Goal: Information Seeking & Learning: Learn about a topic

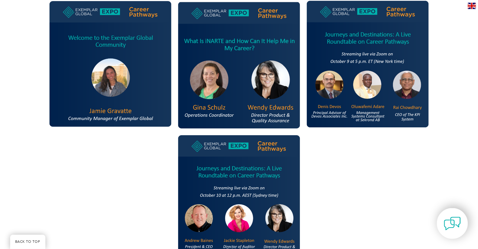
scroll to position [753, 0]
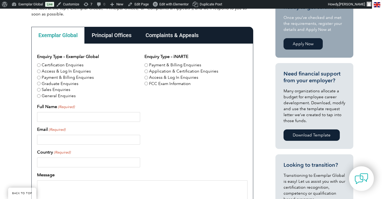
scroll to position [151, 0]
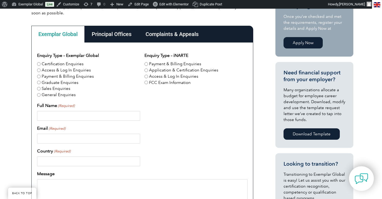
click at [179, 35] on div "Complaints & Appeals" at bounding box center [172, 34] width 67 height 17
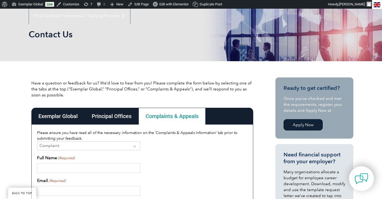
scroll to position [67, 0]
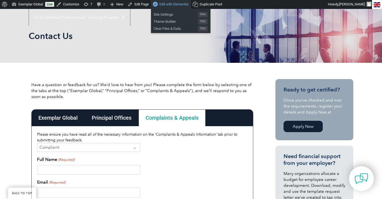
click at [167, 4] on span "Edit with Elementor" at bounding box center [174, 4] width 29 height 4
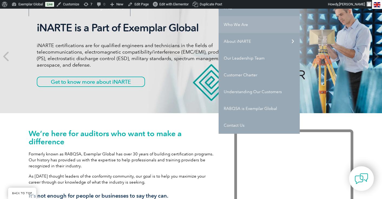
scroll to position [80, 0]
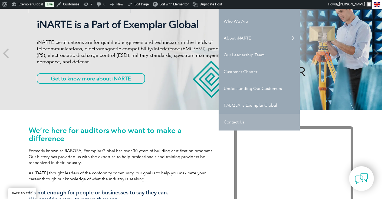
click at [235, 121] on link "Contact Us" at bounding box center [259, 122] width 81 height 17
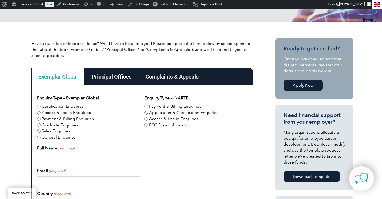
scroll to position [109, 0]
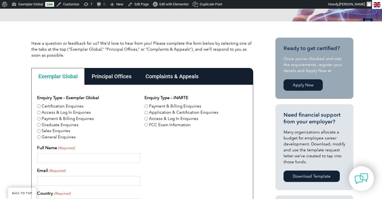
click at [183, 78] on div "Complaints & Appeals" at bounding box center [172, 76] width 67 height 17
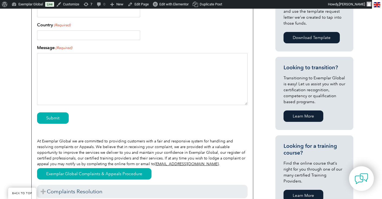
scroll to position [248, 0]
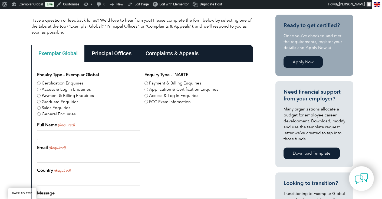
scroll to position [139, 0]
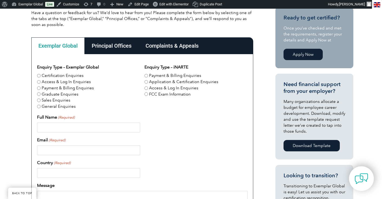
click at [171, 47] on div "Complaints & Appeals" at bounding box center [172, 45] width 67 height 17
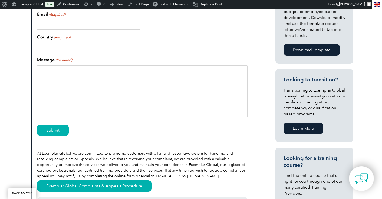
scroll to position [247, 0]
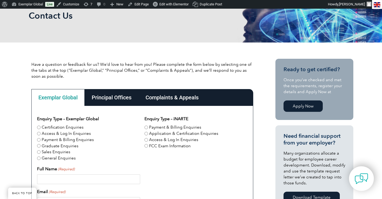
scroll to position [92, 0]
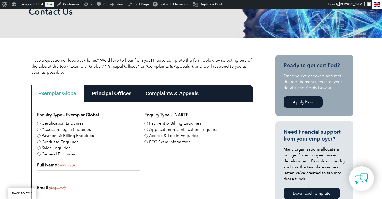
click at [183, 93] on div "Complaints & Appeals" at bounding box center [172, 93] width 67 height 17
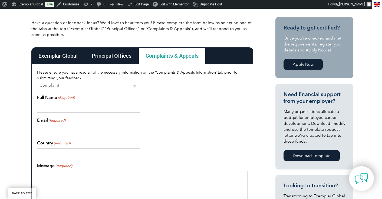
scroll to position [122, 0]
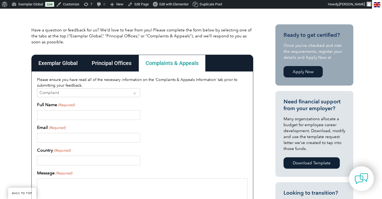
click at [135, 94] on select "Complaint Appeal" at bounding box center [88, 92] width 103 height 9
click at [181, 106] on div "Full Name (Required)" at bounding box center [142, 111] width 211 height 18
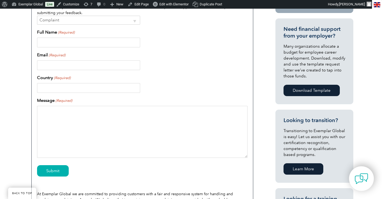
scroll to position [188, 0]
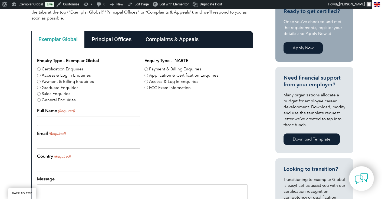
scroll to position [152, 0]
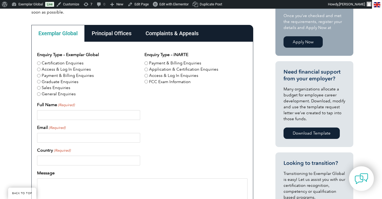
click at [161, 32] on div "Complaints & Appeals" at bounding box center [172, 33] width 67 height 17
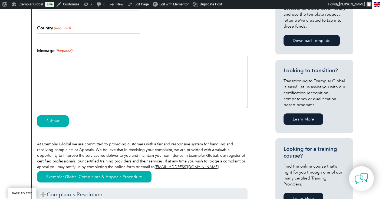
scroll to position [249, 0]
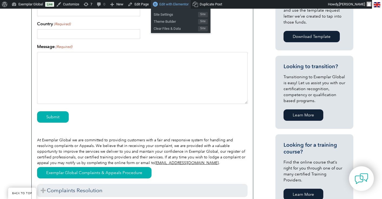
click at [175, 3] on span "Edit with Elementor" at bounding box center [174, 4] width 29 height 4
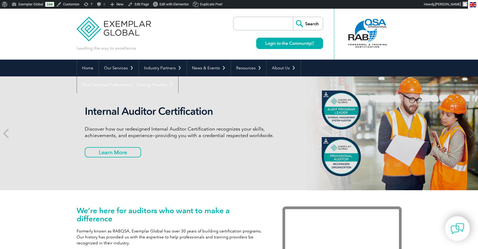
click at [246, 24] on input "search" at bounding box center [264, 23] width 57 height 13
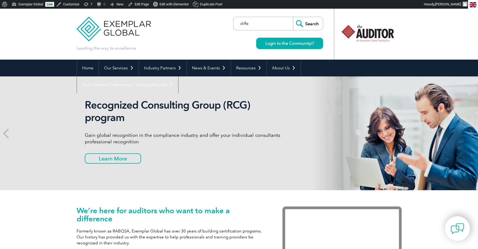
type input "difference certificate certification"
click at [279, 45] on link "Login to the Community" at bounding box center [289, 43] width 67 height 11
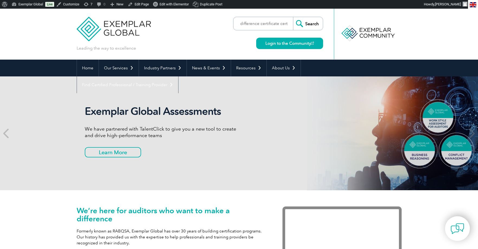
click at [310, 26] on input "Search" at bounding box center [308, 23] width 30 height 13
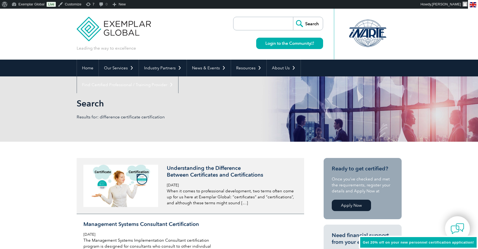
click at [219, 176] on h3 "Understanding the Difference Between Certificates and Certifications" at bounding box center [231, 172] width 128 height 14
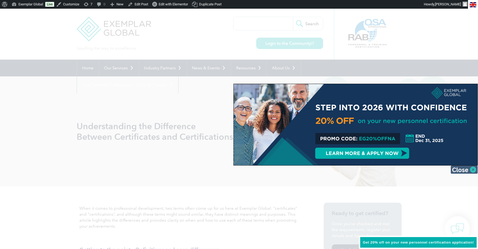
click at [473, 170] on img at bounding box center [464, 169] width 27 height 8
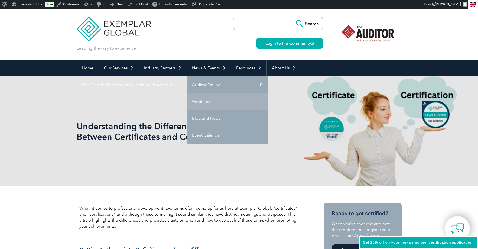
click at [203, 102] on link "Webinars" at bounding box center [227, 101] width 81 height 17
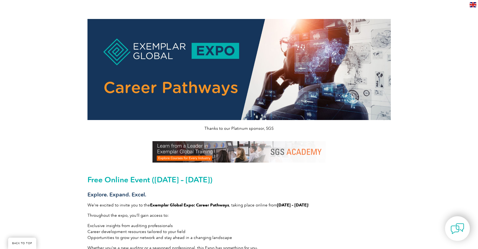
scroll to position [753, 0]
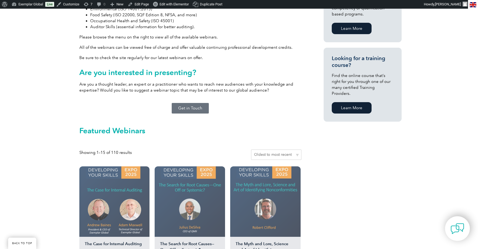
scroll to position [336, 0]
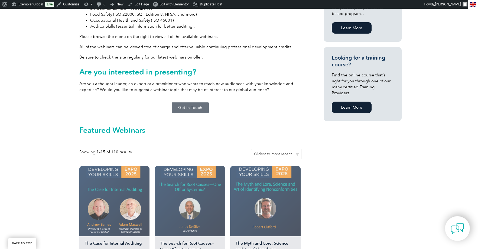
click at [125, 179] on img at bounding box center [114, 201] width 70 height 70
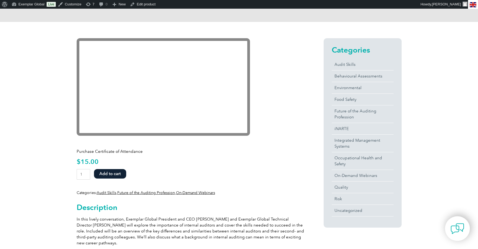
scroll to position [109, 0]
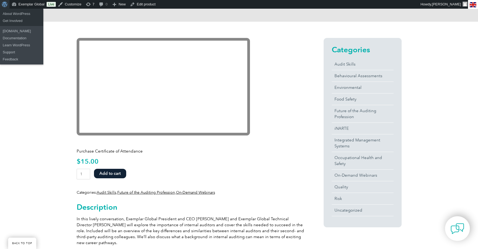
click at [4, 5] on span "Toolbar" at bounding box center [4, 4] width 4 height 8
